Goal: Communication & Community: Answer question/provide support

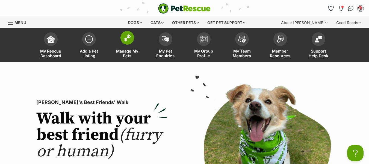
click at [125, 52] on span "Manage My Pets" at bounding box center [127, 53] width 25 height 9
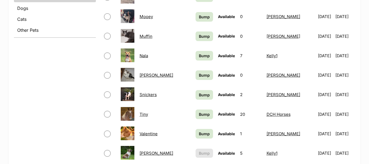
scroll to position [301, 0]
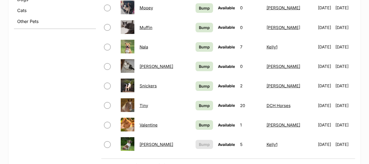
click at [150, 86] on link "Snickers" at bounding box center [148, 85] width 17 height 5
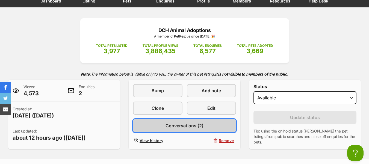
click at [177, 126] on span "Conversations (2)" at bounding box center [185, 125] width 38 height 7
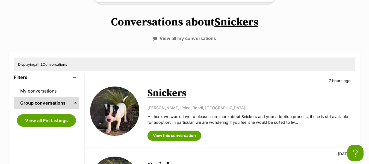
scroll to position [137, 0]
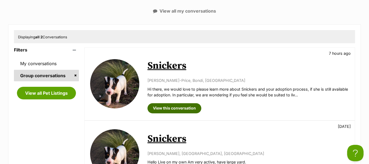
click at [171, 106] on link "View this conversation" at bounding box center [175, 108] width 54 height 10
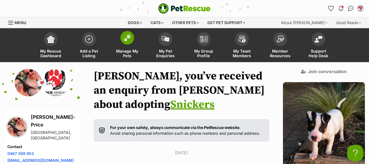
click at [126, 51] on span "Manage My Pets" at bounding box center [127, 53] width 25 height 9
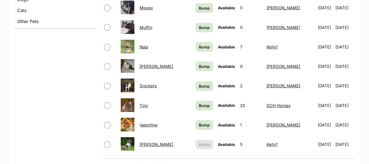
scroll to position [328, 0]
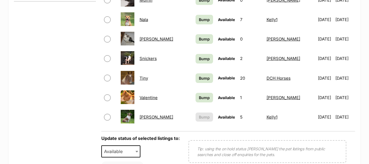
click at [148, 118] on link "[PERSON_NAME]" at bounding box center [157, 116] width 34 height 5
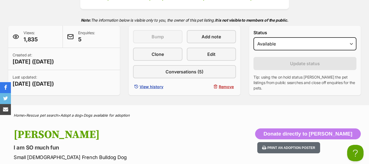
scroll to position [137, 0]
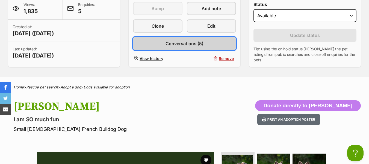
click at [175, 44] on span "Conversations (5)" at bounding box center [185, 43] width 38 height 7
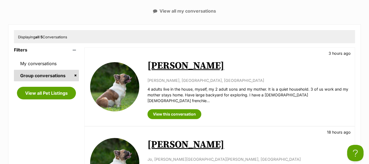
scroll to position [164, 0]
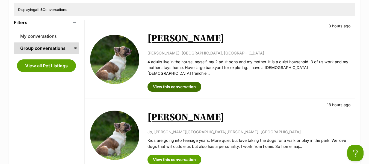
click at [167, 82] on link "View this conversation" at bounding box center [175, 87] width 54 height 10
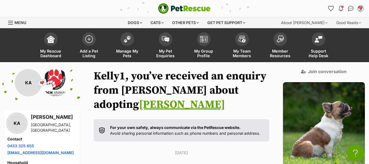
click at [10, 22] on span "Menu" at bounding box center [10, 22] width 5 height 1
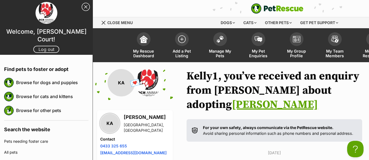
click at [38, 46] on link "Log out" at bounding box center [46, 49] width 26 height 7
